Goal: Information Seeking & Learning: Compare options

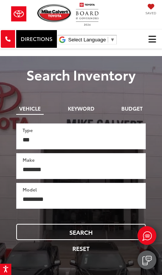
click at [151, 39] on span "Click to show site navigation" at bounding box center [152, 39] width 8 height 0
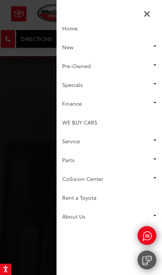
click at [104, 48] on link "New" at bounding box center [108, 47] width 105 height 19
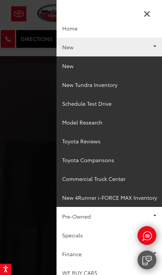
click at [79, 67] on link "New" at bounding box center [108, 65] width 105 height 19
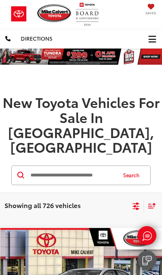
click at [136, 207] on icon "Select filters" at bounding box center [135, 208] width 7 height 3
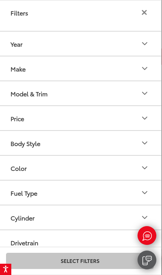
click at [147, 95] on icon "Model & Trim" at bounding box center [144, 93] width 9 height 9
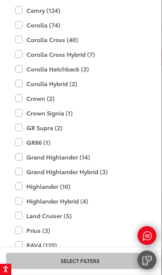
scroll to position [167, 0]
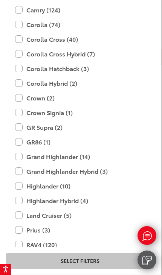
click at [24, 112] on label "Crown Signia (1)" at bounding box center [79, 112] width 129 height 13
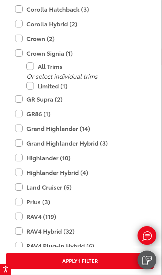
scroll to position [227, 0]
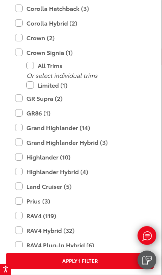
click at [23, 142] on label "Grand Highlander Hybrid (3)" at bounding box center [79, 142] width 129 height 13
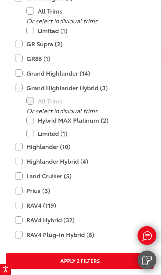
scroll to position [283, 0]
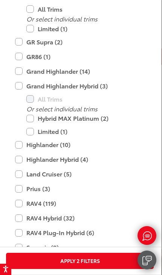
click at [33, 133] on label "Limited (1)" at bounding box center [85, 131] width 118 height 13
click at [22, 160] on label "Highlander Hybrid (4)" at bounding box center [79, 159] width 129 height 13
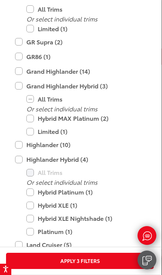
click at [97, 260] on button "Apply 3 Filters" at bounding box center [79, 260] width 147 height 16
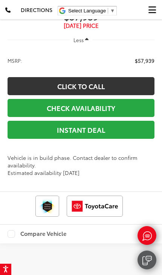
scroll to position [2649, 0]
